Goal: Information Seeking & Learning: Learn about a topic

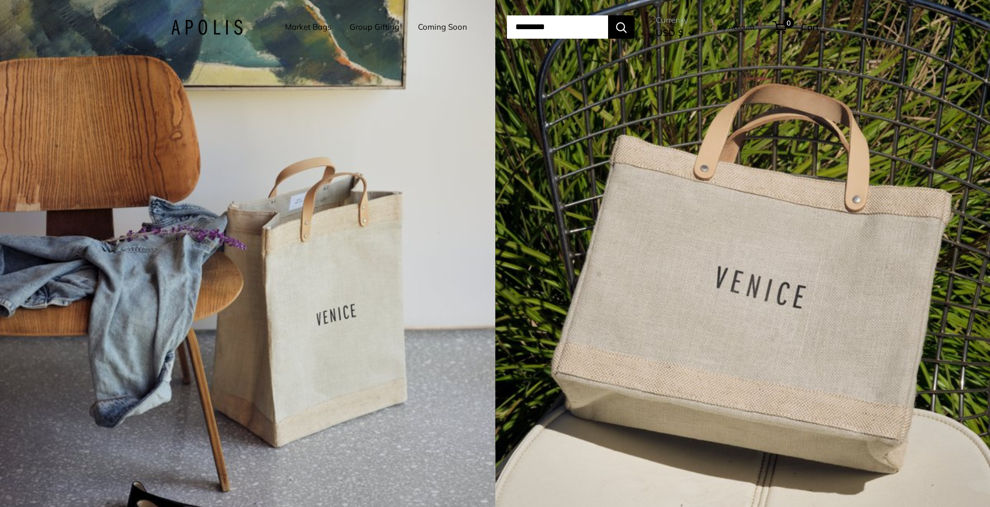
click at [290, 25] on link "Market Bags" at bounding box center [308, 27] width 46 height 15
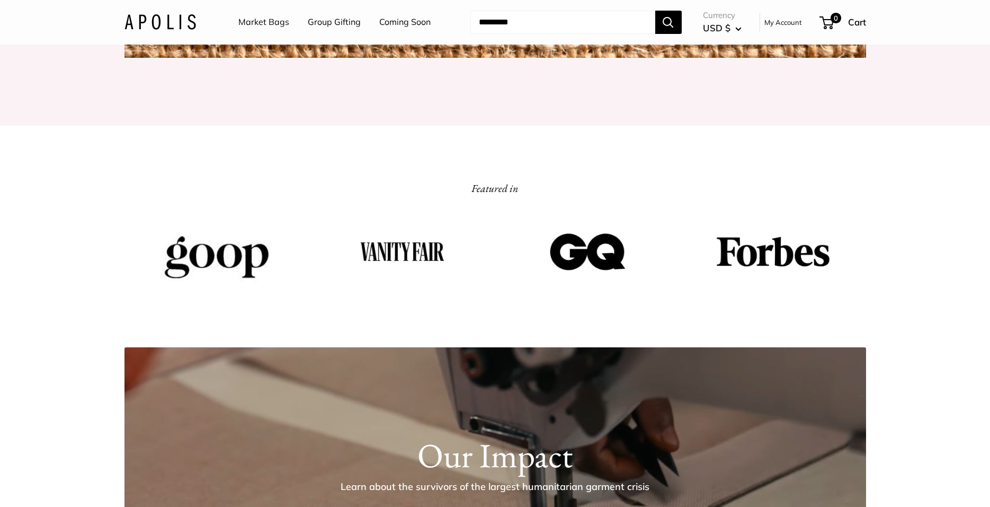
scroll to position [1575, 0]
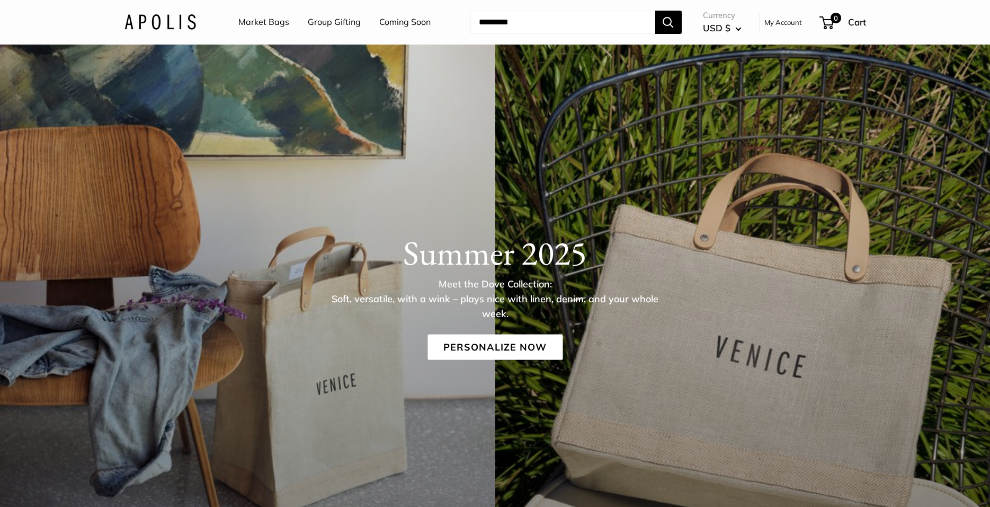
scroll to position [33, 0]
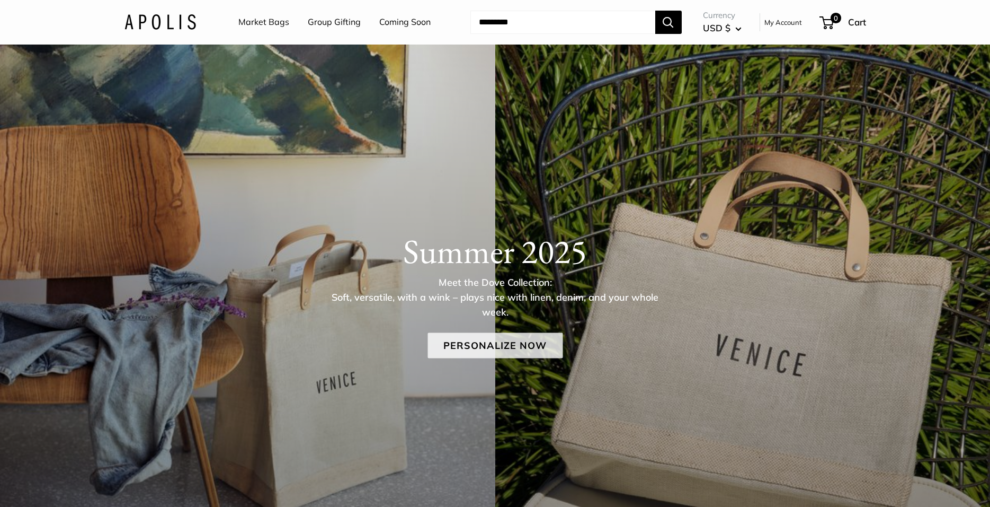
click at [502, 348] on link "Personalize Now" at bounding box center [495, 344] width 135 height 25
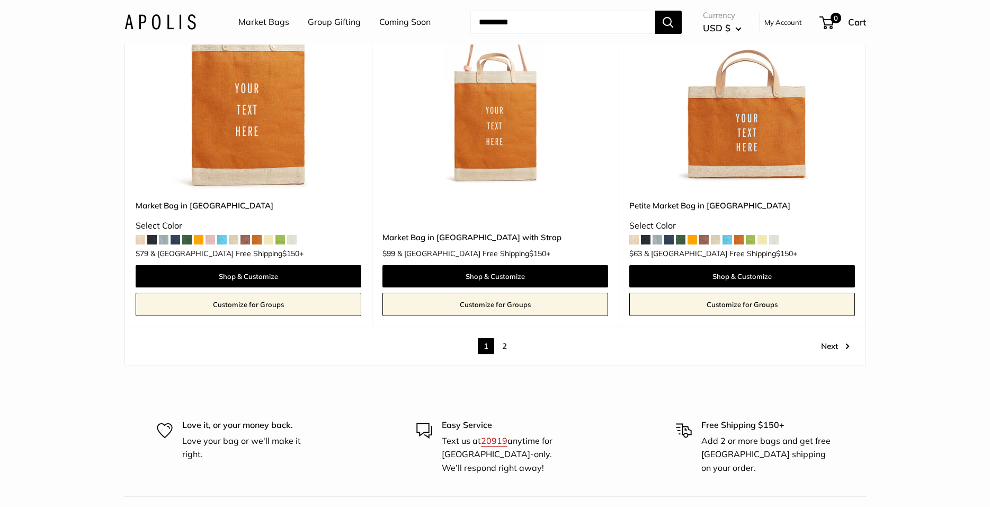
scroll to position [6250, 0]
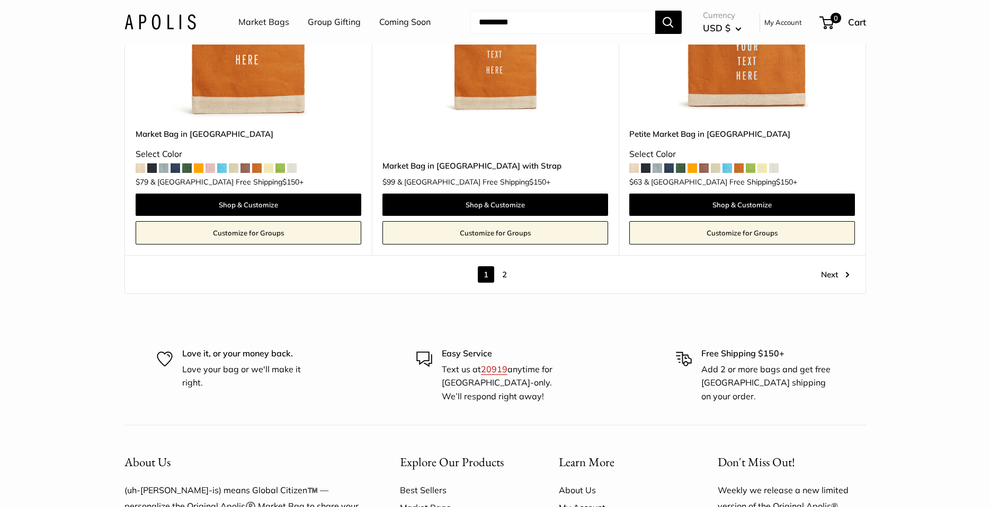
click at [499, 266] on link "2" at bounding box center [504, 274] width 16 height 16
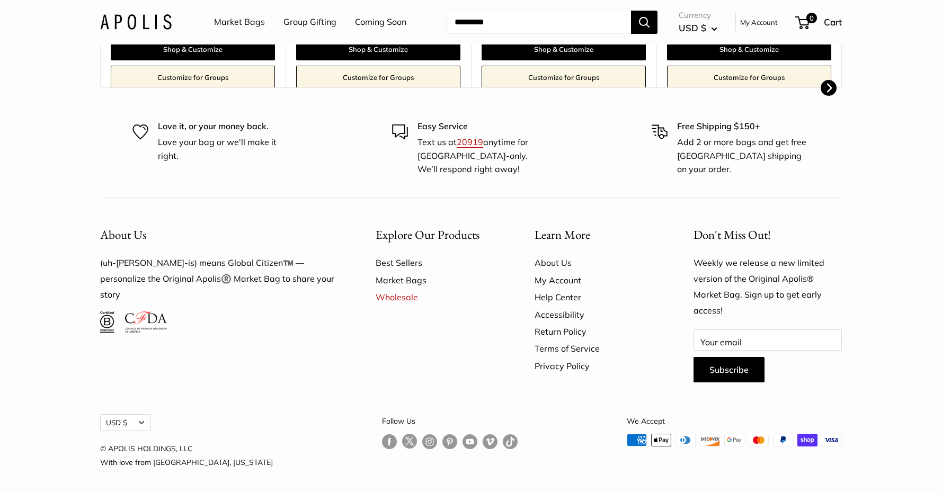
scroll to position [491, 0]
click at [560, 258] on link "About Us" at bounding box center [596, 263] width 122 height 17
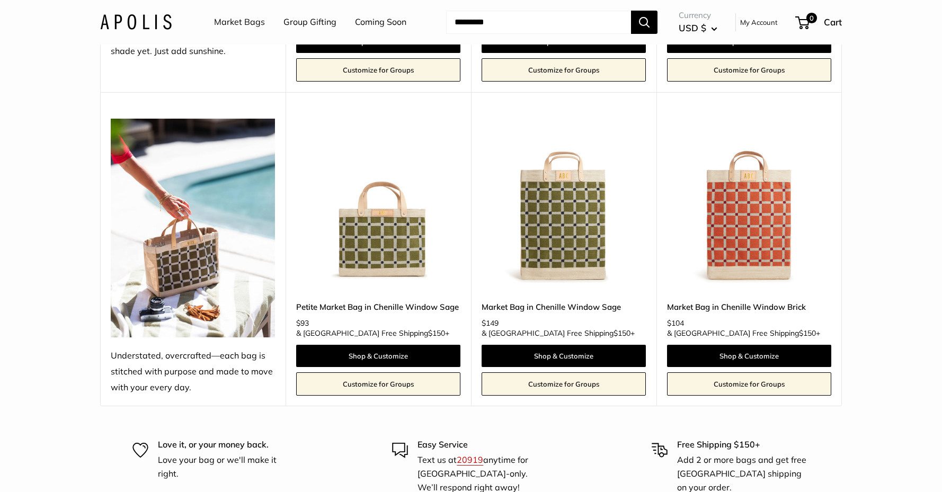
scroll to position [2597, 0]
